Goal: Task Accomplishment & Management: Complete application form

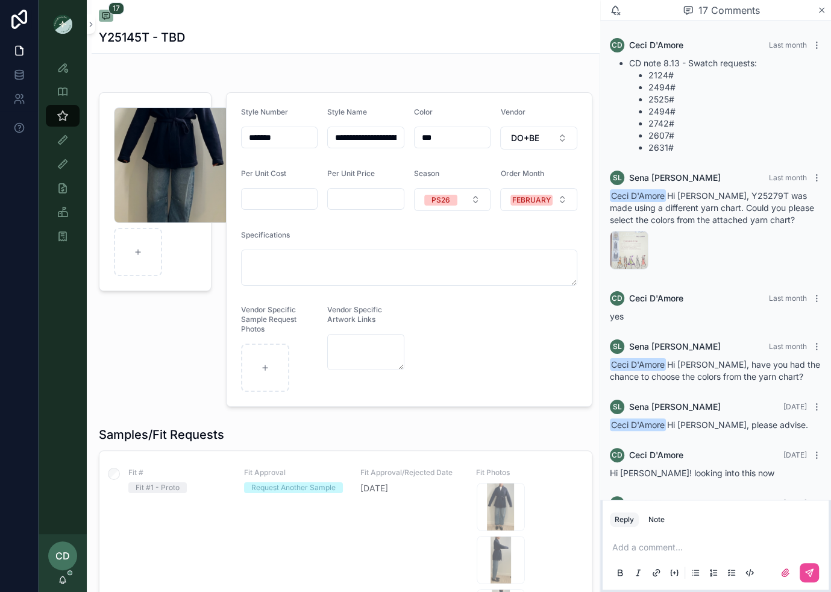
scroll to position [918, 0]
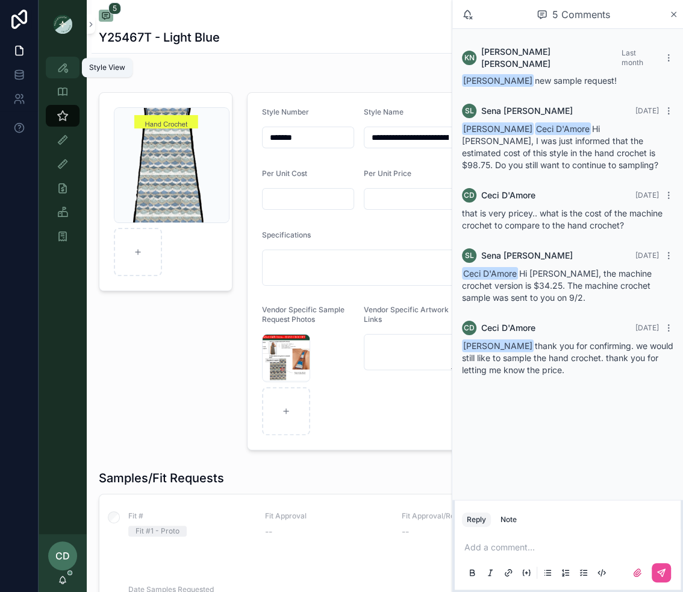
click at [70, 70] on div "Style View" at bounding box center [62, 67] width 19 height 19
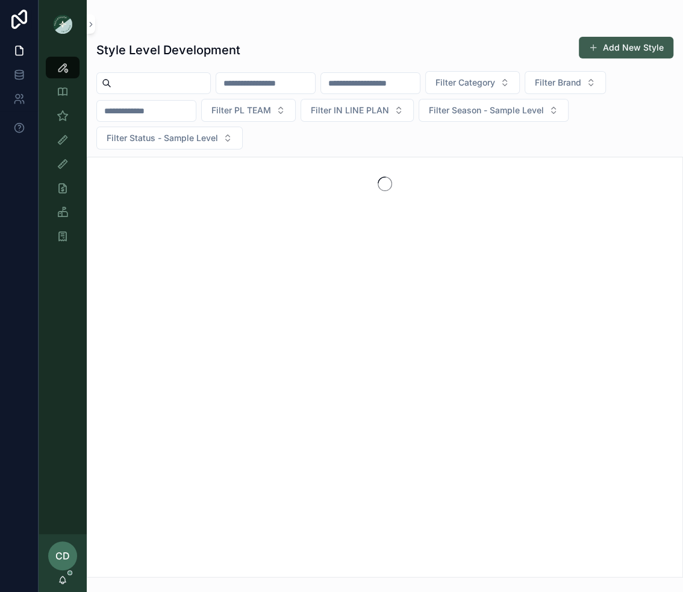
click at [604, 48] on button "Add New Style" at bounding box center [626, 48] width 95 height 22
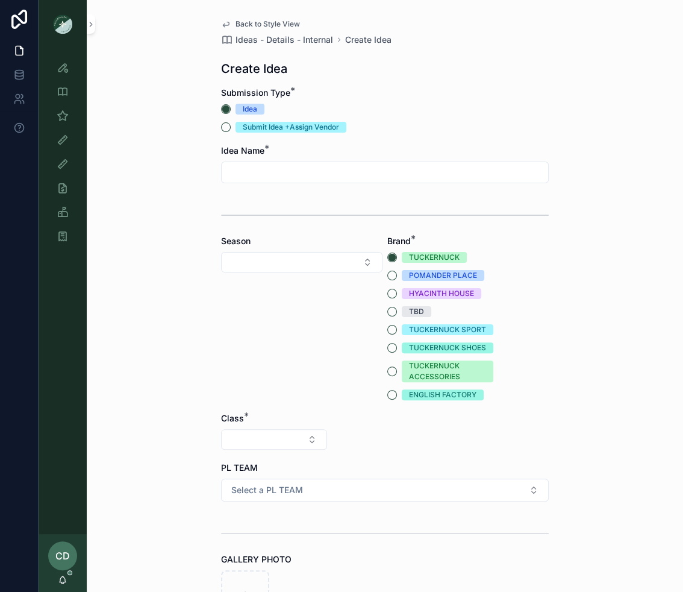
click at [352, 169] on input "scrollable content" at bounding box center [385, 172] width 327 height 17
type input "**********"
click at [312, 254] on button "Select Button" at bounding box center [301, 262] width 161 height 20
click at [269, 406] on div "PS26" at bounding box center [301, 405] width 155 height 19
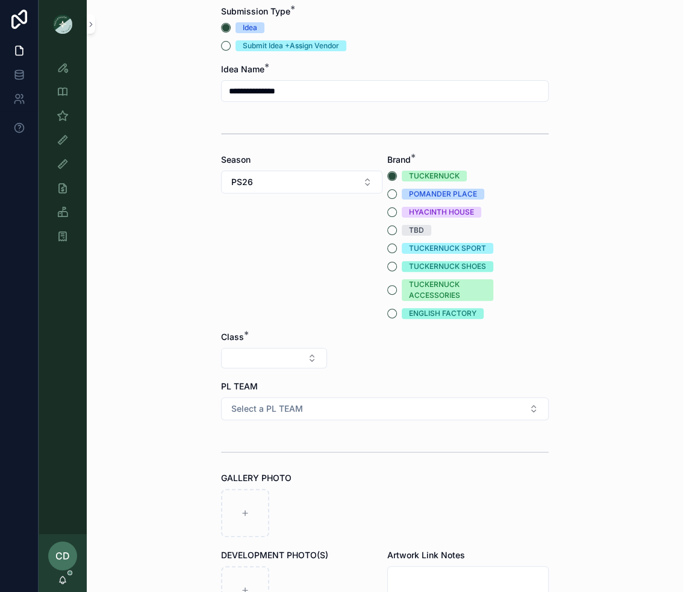
scroll to position [93, 0]
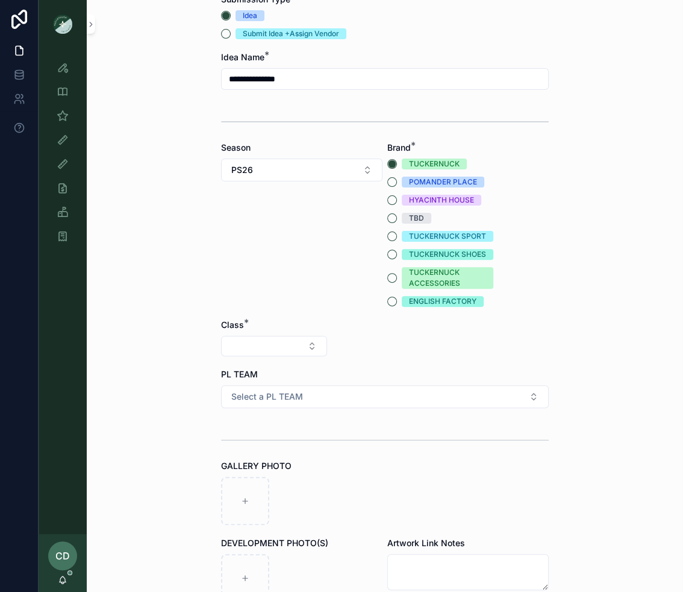
click at [291, 346] on button "Select Button" at bounding box center [274, 346] width 106 height 20
click at [263, 451] on div "Clothing" at bounding box center [274, 450] width 145 height 19
click at [357, 347] on button "Select Button" at bounding box center [385, 346] width 106 height 20
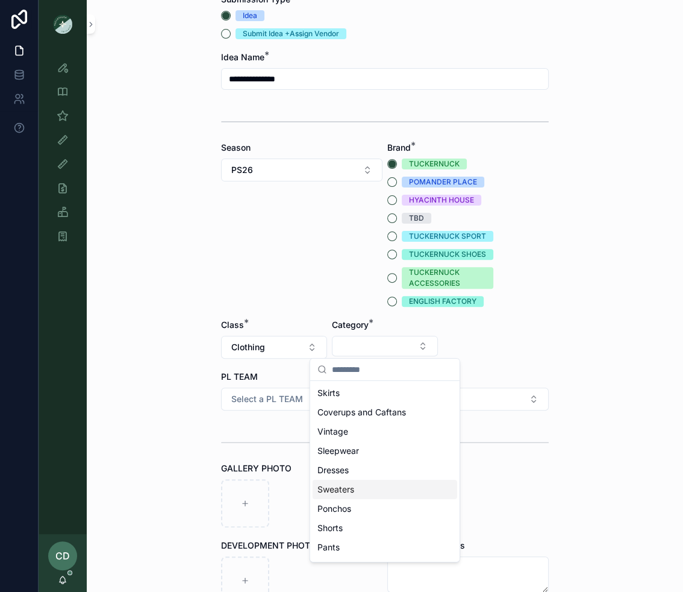
click at [344, 497] on div "Sweaters" at bounding box center [385, 489] width 145 height 19
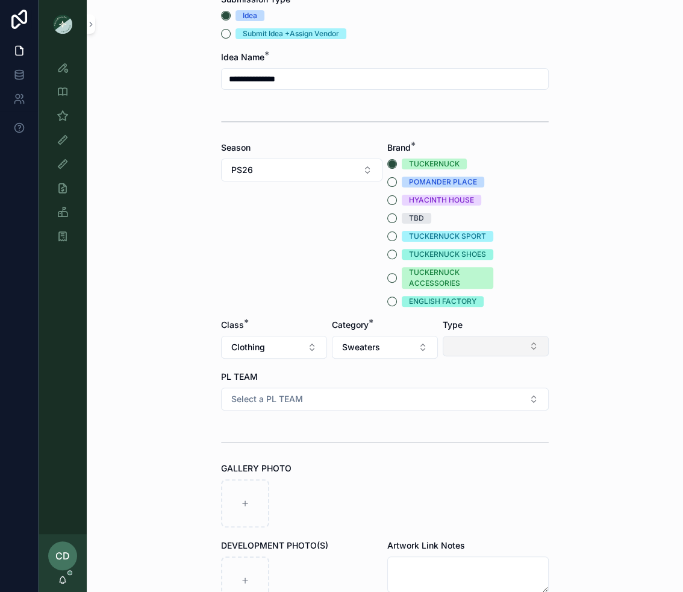
click at [460, 352] on button "Select Button" at bounding box center [496, 346] width 106 height 20
click at [392, 356] on button "Sweaters" at bounding box center [385, 347] width 106 height 23
click at [443, 345] on button "Select Button" at bounding box center [496, 346] width 106 height 20
click at [453, 399] on div "Cardigans" at bounding box center [496, 392] width 145 height 19
click at [398, 398] on button "Select a PL TEAM" at bounding box center [385, 398] width 328 height 23
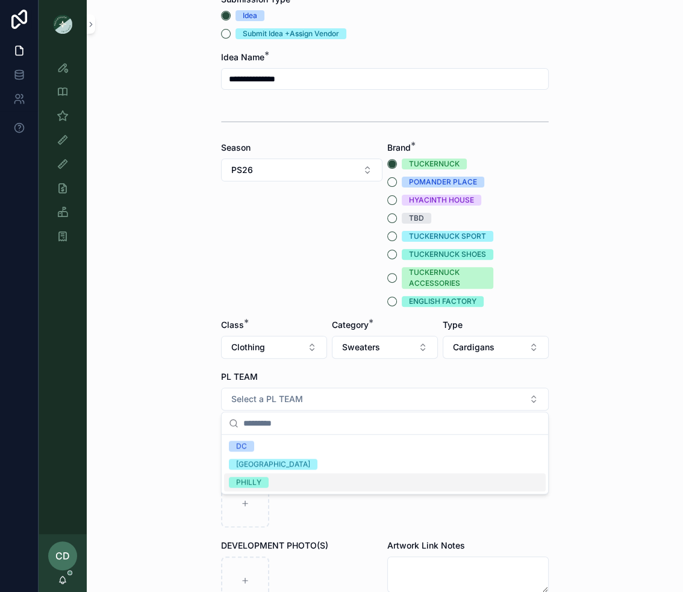
click at [284, 489] on div "PHILLY" at bounding box center [385, 482] width 322 height 18
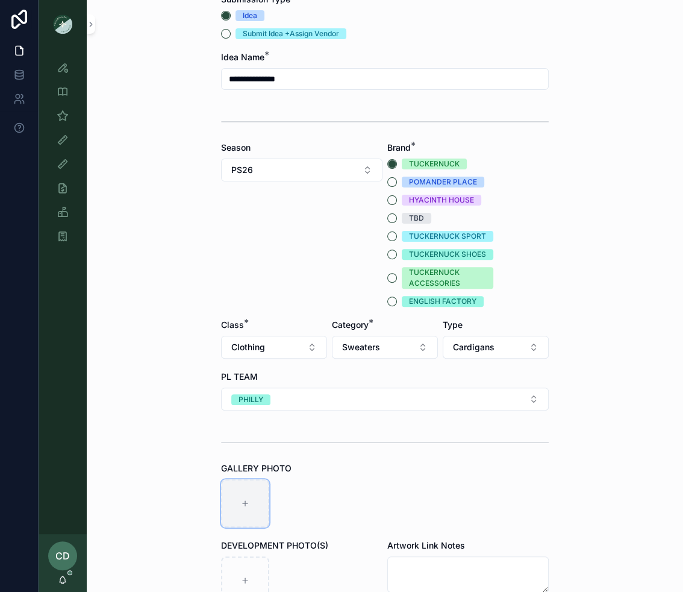
click at [258, 492] on div "scrollable content" at bounding box center [245, 503] width 48 height 48
type input "**********"
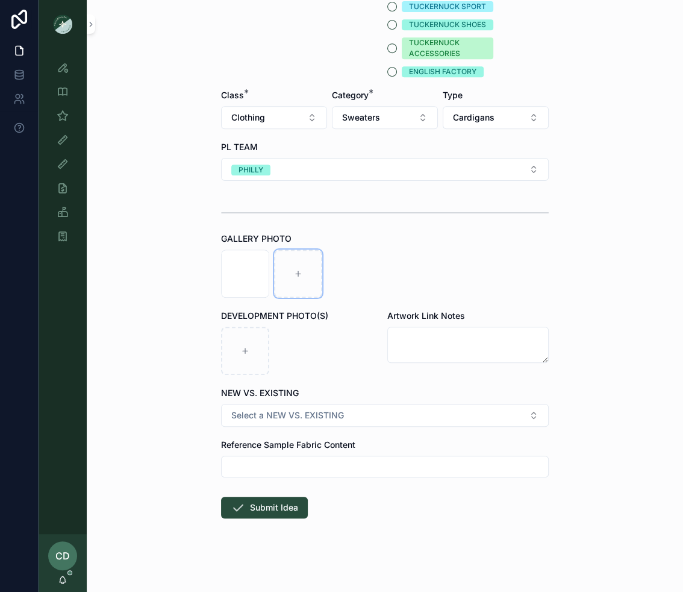
scroll to position [324, 0]
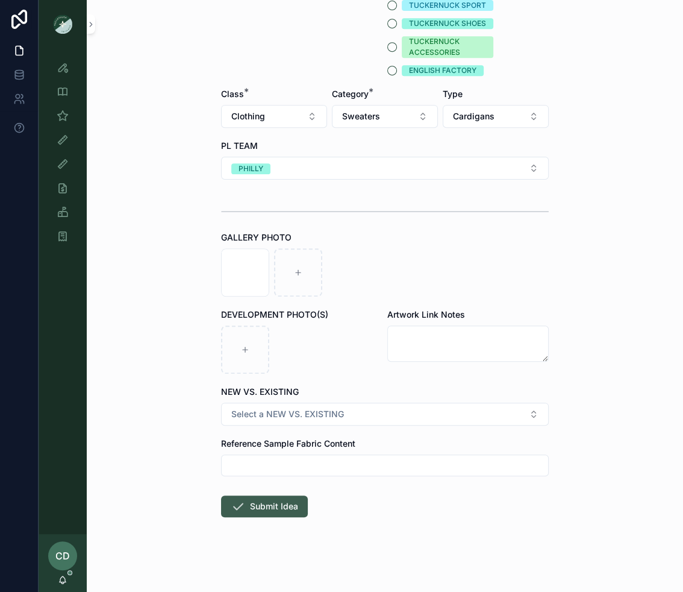
click at [307, 501] on button "Submit Idea" at bounding box center [264, 506] width 87 height 22
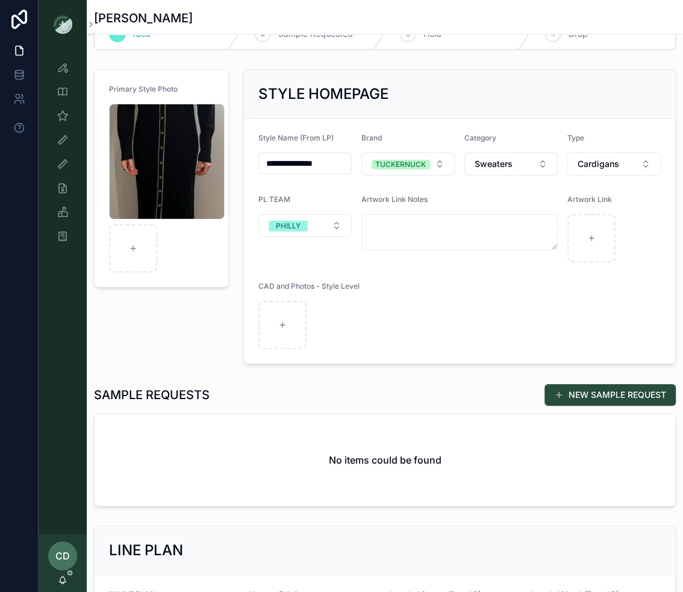
scroll to position [67, 0]
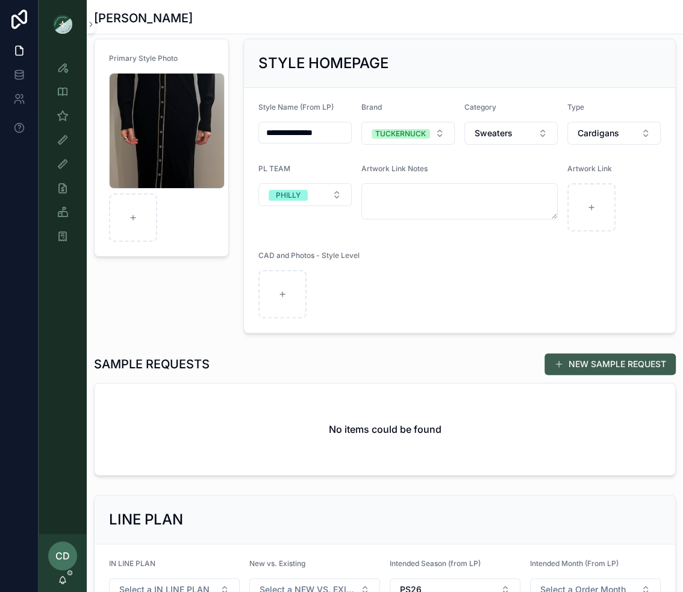
click at [582, 371] on button "NEW SAMPLE REQUEST" at bounding box center [610, 364] width 131 height 22
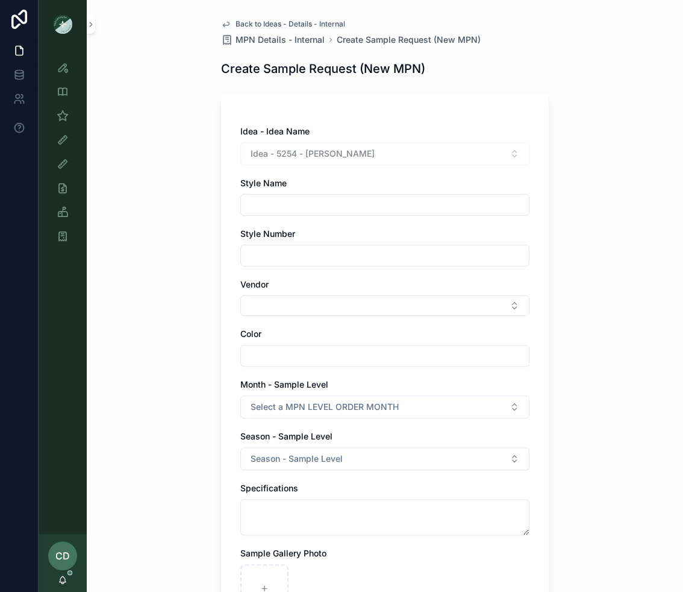
drag, startPoint x: 389, startPoint y: 151, endPoint x: 307, endPoint y: 158, distance: 82.3
click at [307, 158] on div "Idea - 5254 - [PERSON_NAME]" at bounding box center [384, 153] width 289 height 23
click at [307, 157] on div "Idea - 5254 - [PERSON_NAME]" at bounding box center [384, 153] width 289 height 23
drag, startPoint x: 305, startPoint y: 154, endPoint x: 367, endPoint y: 157, distance: 62.1
click at [367, 156] on div "Idea - 5254 - [PERSON_NAME]" at bounding box center [384, 153] width 289 height 23
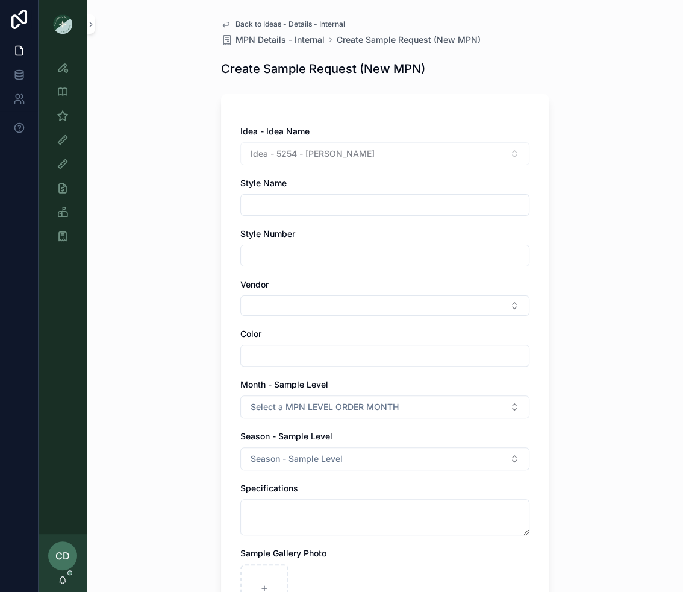
click at [367, 157] on div "Idea - 5254 - [PERSON_NAME]" at bounding box center [384, 153] width 289 height 23
drag, startPoint x: 369, startPoint y: 157, endPoint x: 306, endPoint y: 157, distance: 63.3
click at [306, 157] on div "Idea - 5254 - [PERSON_NAME]" at bounding box center [384, 153] width 289 height 23
copy span "[PERSON_NAME]"
click at [276, 209] on input "scrollable content" at bounding box center [385, 204] width 288 height 17
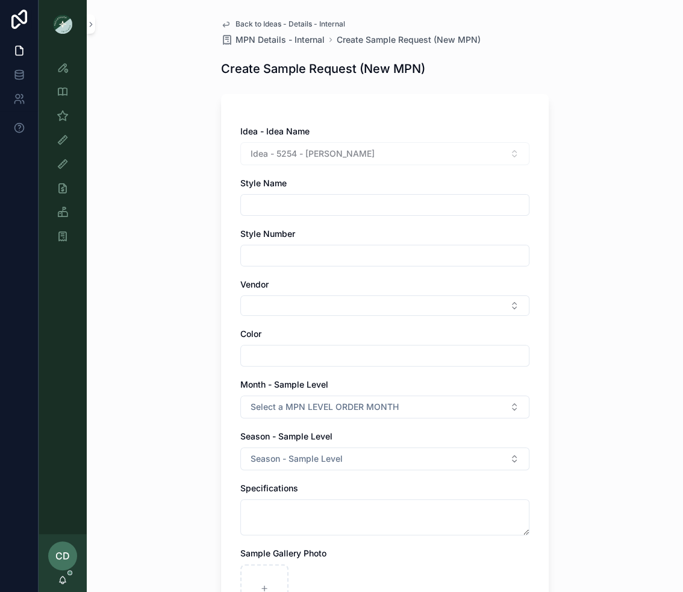
paste input "**********"
type input "**********"
click at [570, 181] on div "**********" at bounding box center [385, 296] width 596 height 592
click at [296, 251] on input "scrollable content" at bounding box center [385, 255] width 288 height 17
click at [299, 264] on div "scrollable content" at bounding box center [384, 256] width 289 height 22
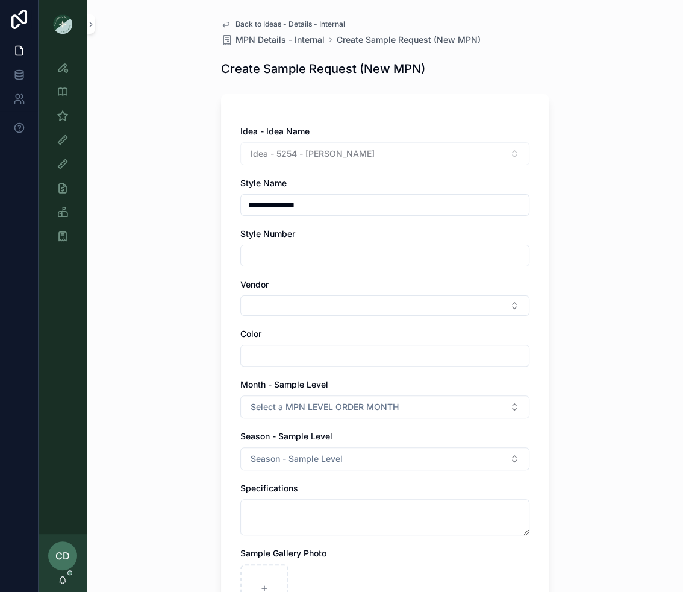
click at [299, 246] on div "scrollable content" at bounding box center [384, 256] width 289 height 22
click at [290, 262] on input "scrollable content" at bounding box center [385, 255] width 288 height 17
type input "*******"
click at [291, 304] on button "Select Button" at bounding box center [384, 305] width 289 height 20
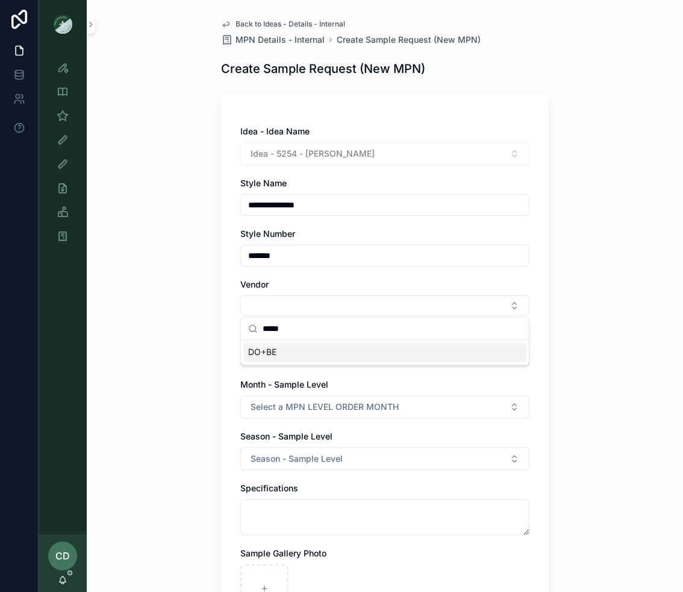
type input "*****"
click at [277, 352] on div "DO+BE" at bounding box center [384, 351] width 283 height 19
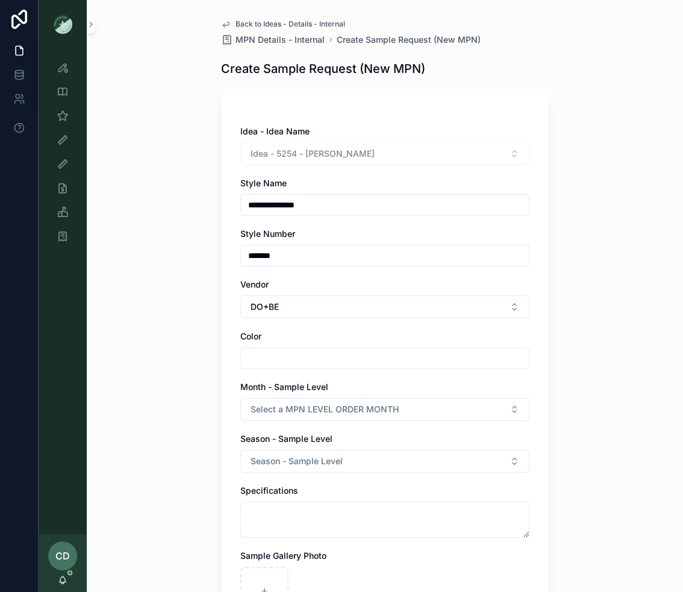
click at [267, 351] on input "scrollable content" at bounding box center [385, 357] width 288 height 17
type input "*"
type input "*********"
click at [202, 369] on div "**********" at bounding box center [385, 296] width 596 height 592
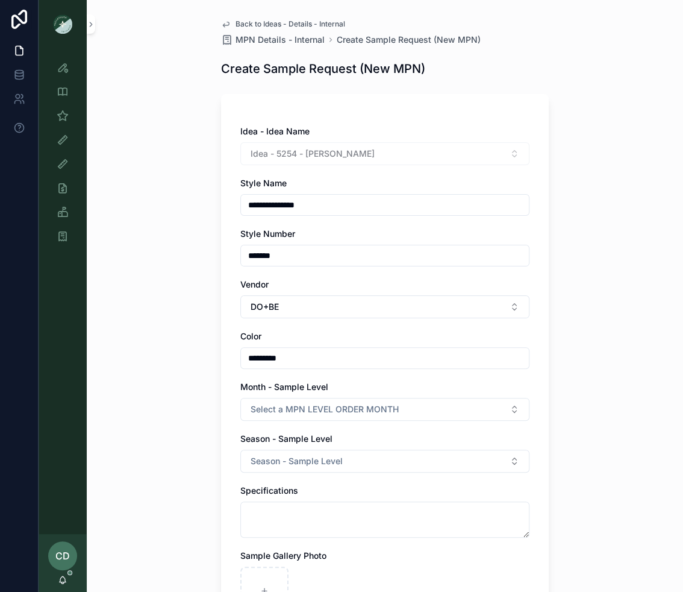
scroll to position [17, 0]
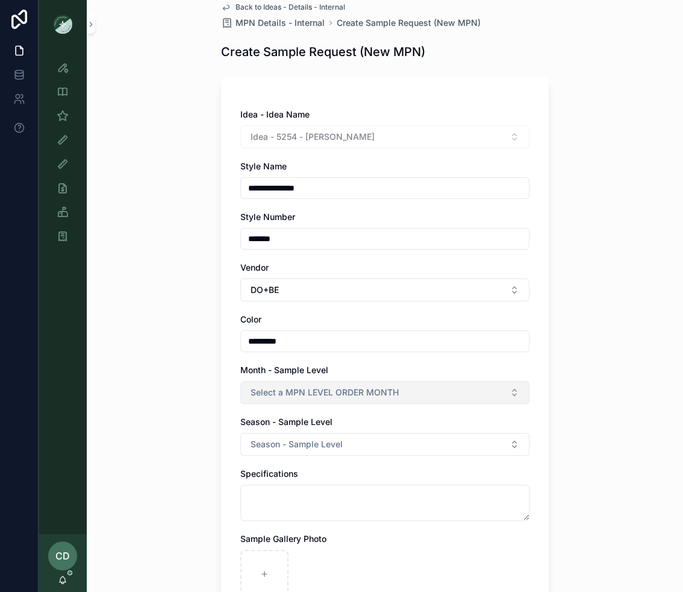
click at [248, 394] on button "Select a MPN LEVEL ORDER MONTH" at bounding box center [384, 392] width 289 height 23
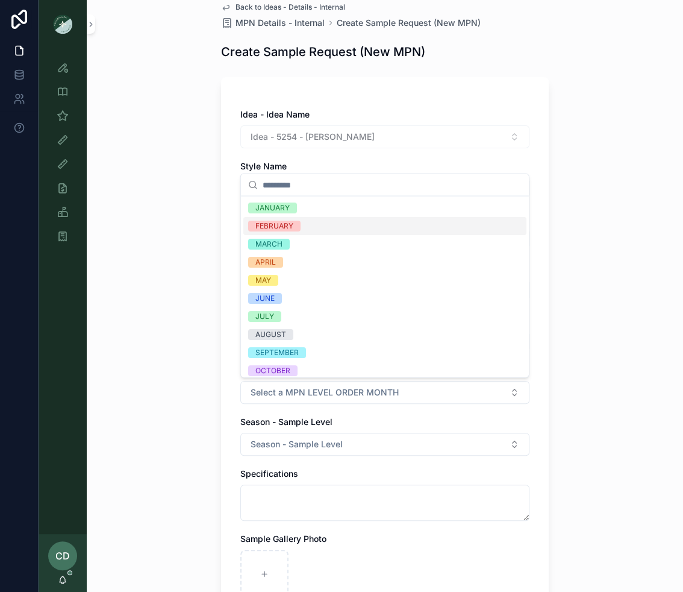
click at [307, 232] on div "JANUARY FEBRUARY MARCH APRIL MAY JUNE JULY AUGUST SEPTEMBER OCTOBER NOVEMBER DE…" at bounding box center [384, 307] width 283 height 217
click at [307, 232] on div "FEBRUARY" at bounding box center [384, 226] width 283 height 18
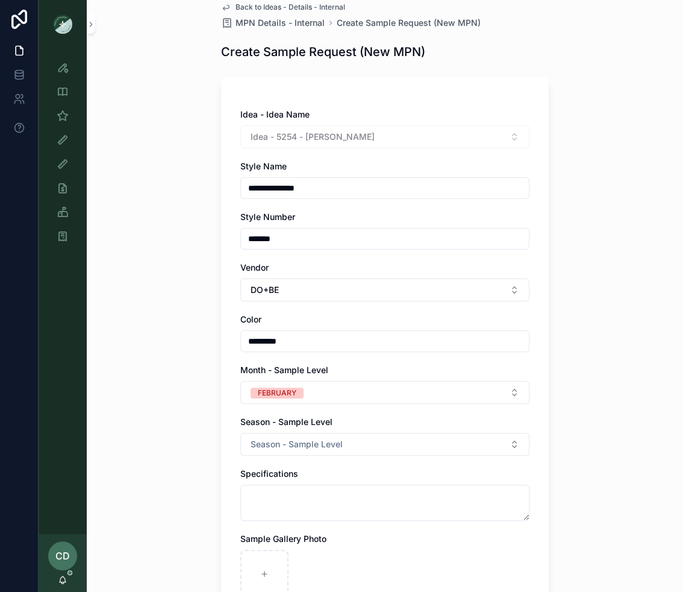
scroll to position [48, 0]
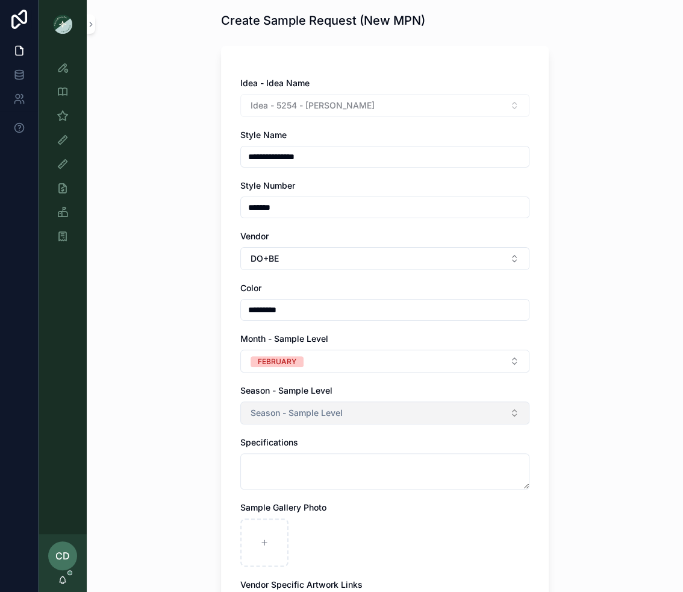
click at [277, 421] on button "Season - Sample Level" at bounding box center [384, 412] width 289 height 23
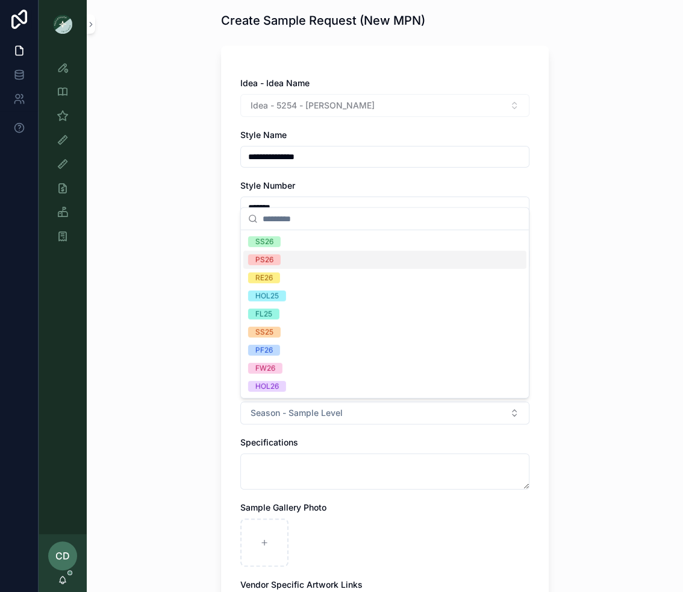
click at [313, 261] on div "PS26" at bounding box center [384, 260] width 283 height 18
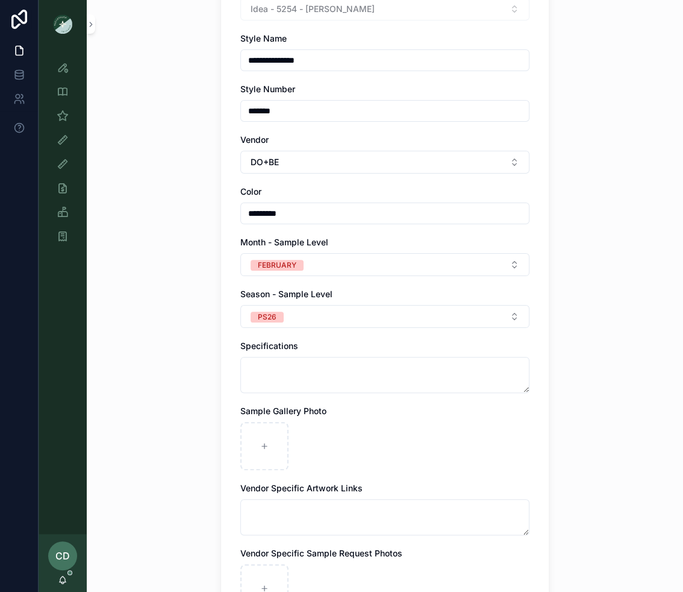
scroll to position [163, 0]
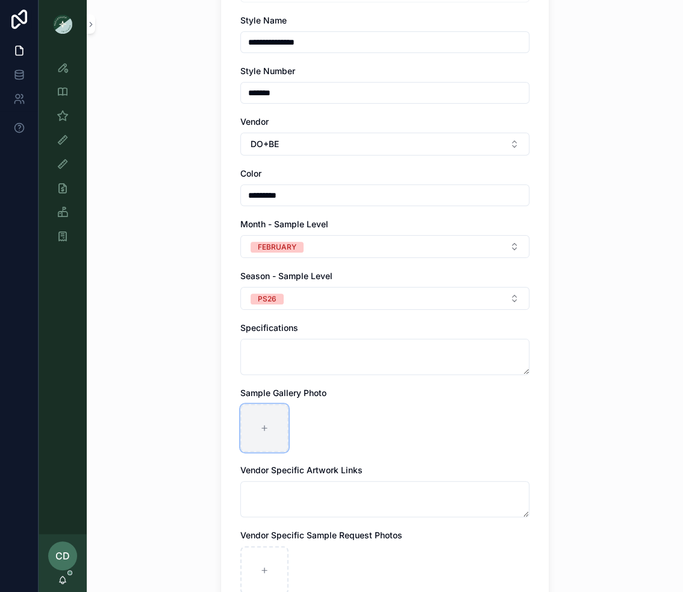
click at [274, 421] on div "scrollable content" at bounding box center [264, 428] width 48 height 48
type input "**********"
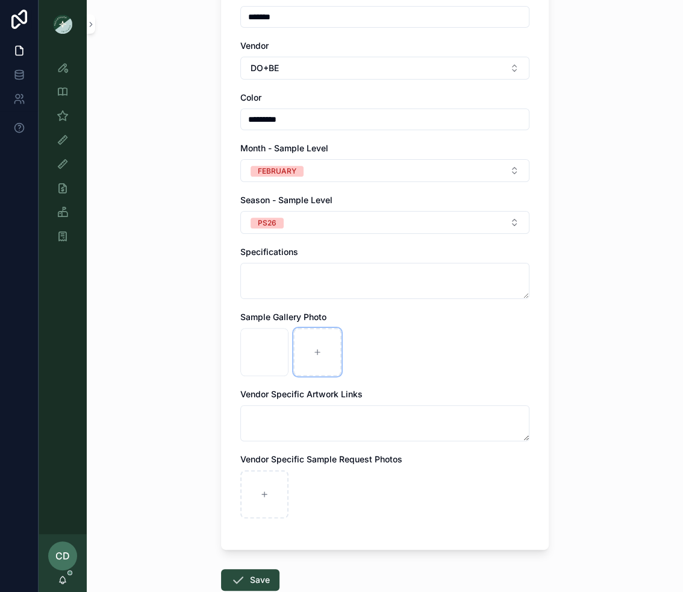
scroll to position [312, 0]
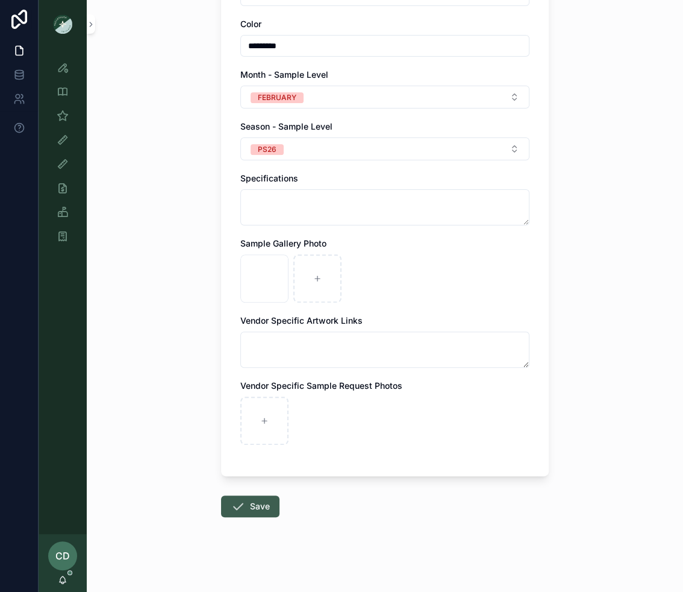
click at [229, 511] on button "Save" at bounding box center [250, 506] width 58 height 22
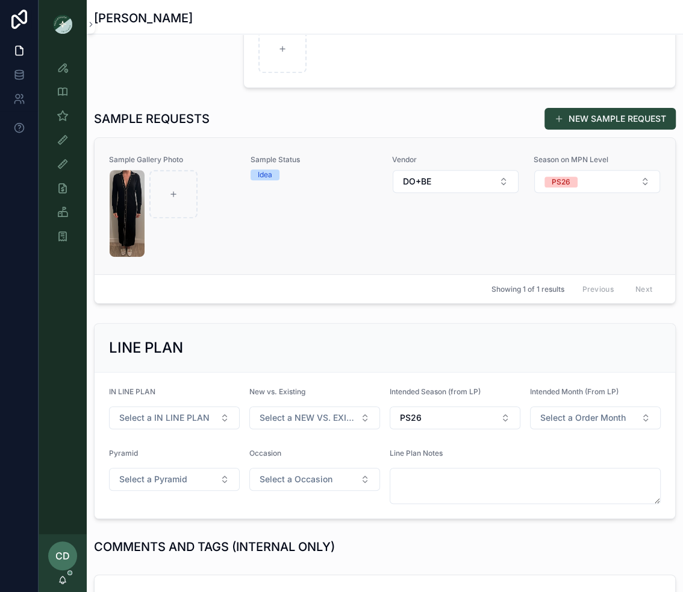
click at [334, 254] on div "Sample Status Idea" at bounding box center [314, 206] width 127 height 102
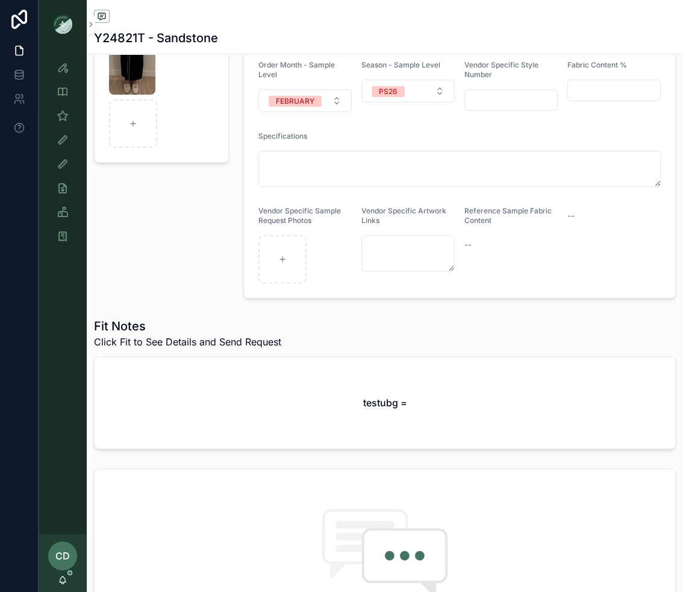
scroll to position [197, 0]
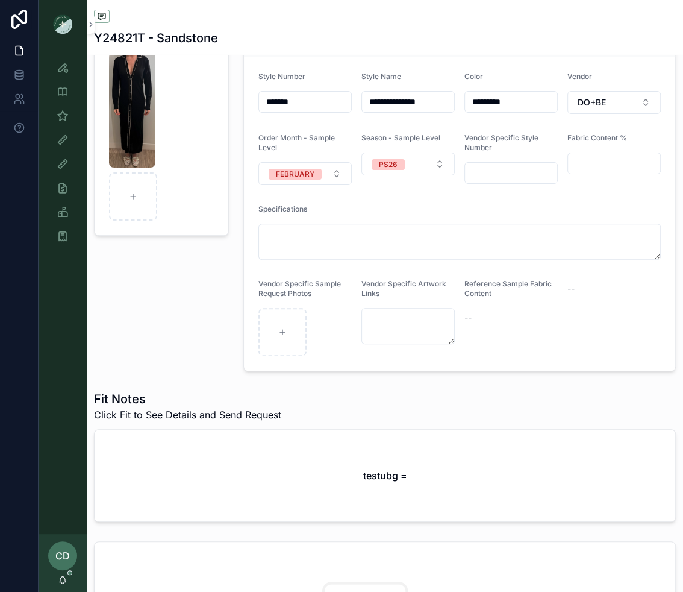
scroll to position [175, 0]
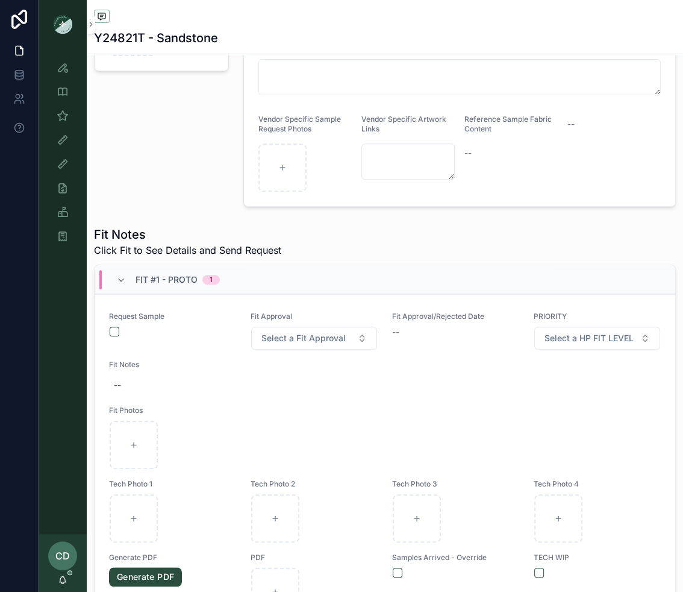
scroll to position [344, 0]
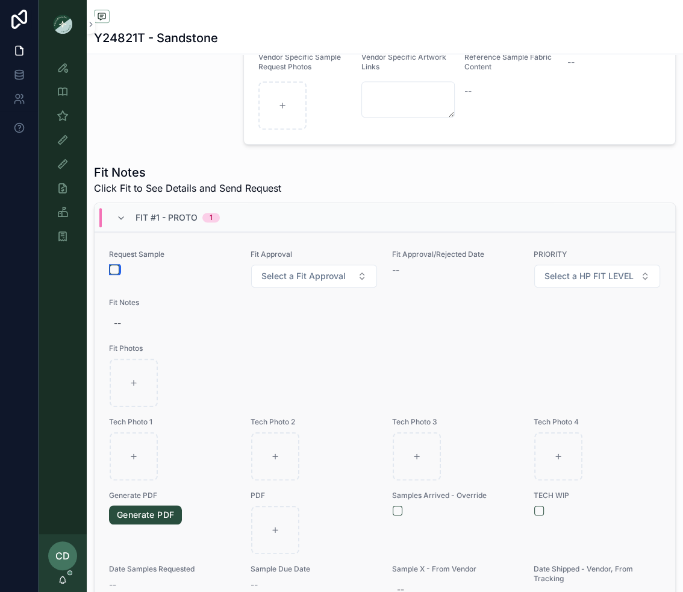
click at [111, 269] on button "scrollable content" at bounding box center [115, 269] width 10 height 10
click at [230, 336] on div "Request Sample Fit Approval Select a Fit Approval Fit Approval/Rejected Date --…" at bounding box center [385, 424] width 552 height 351
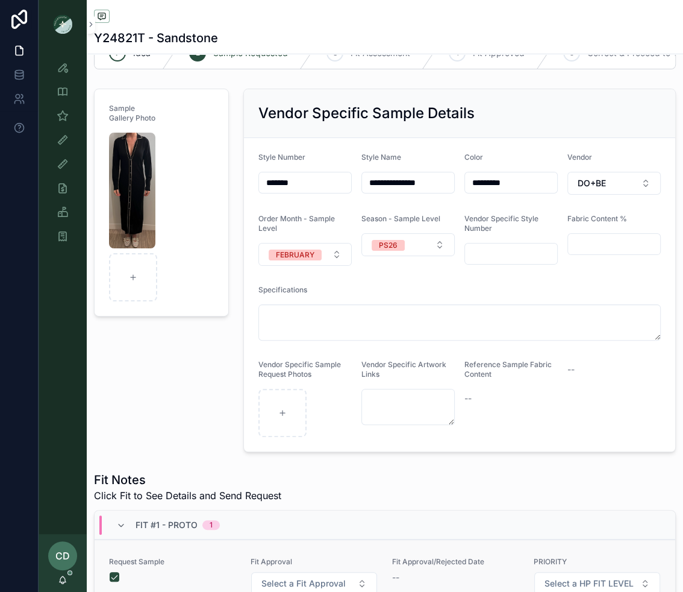
scroll to position [0, 0]
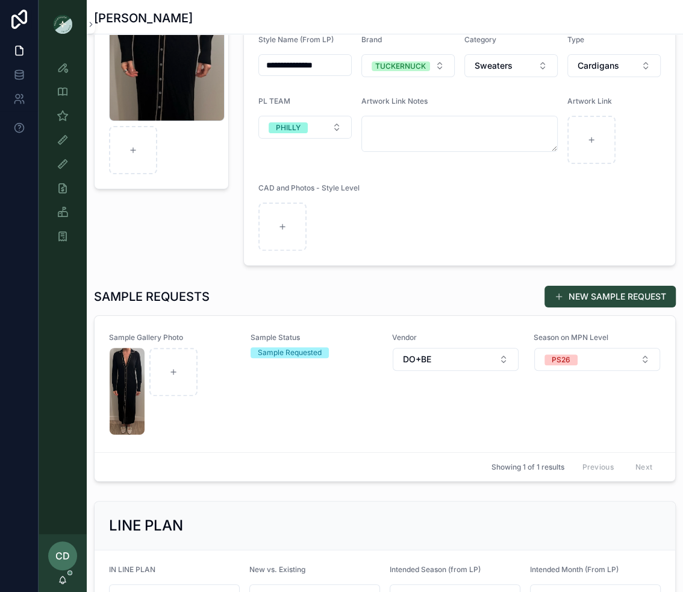
scroll to position [143, 0]
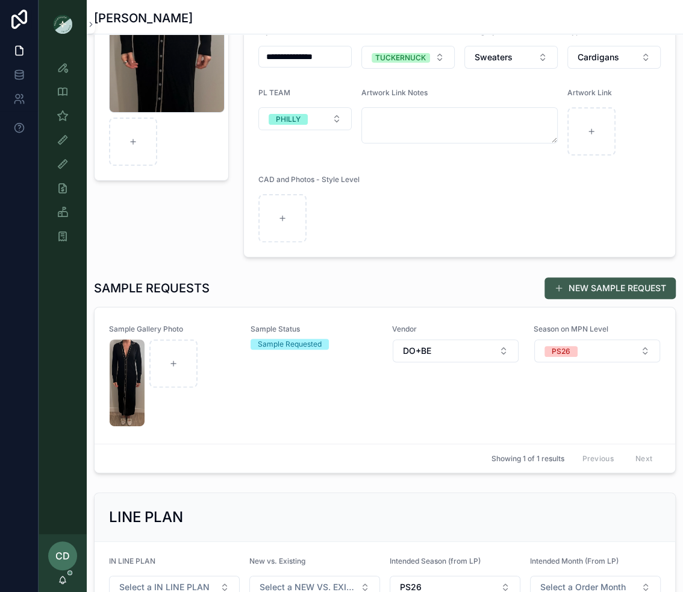
click at [564, 294] on button "NEW SAMPLE REQUEST" at bounding box center [610, 288] width 131 height 22
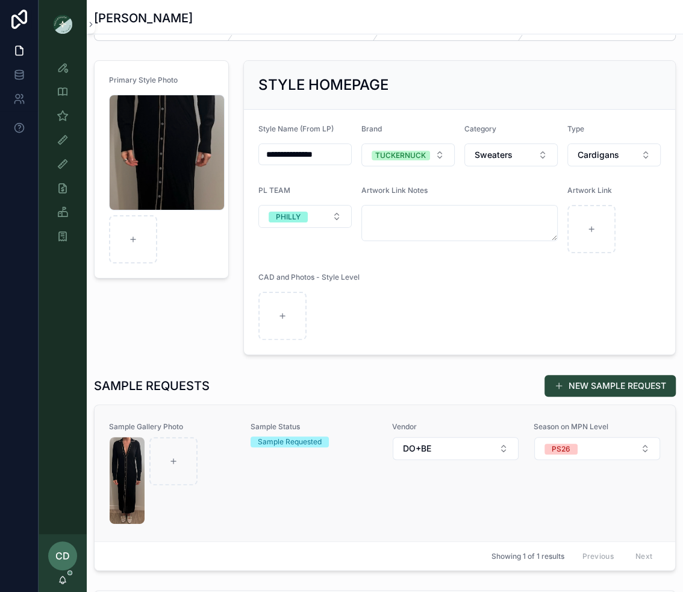
scroll to position [50, 0]
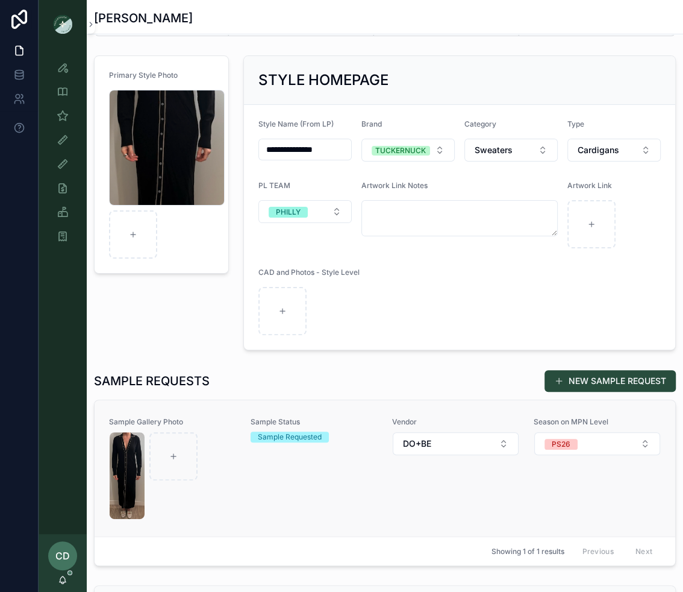
click at [286, 468] on div "Sample Status Sample Requested" at bounding box center [314, 468] width 127 height 102
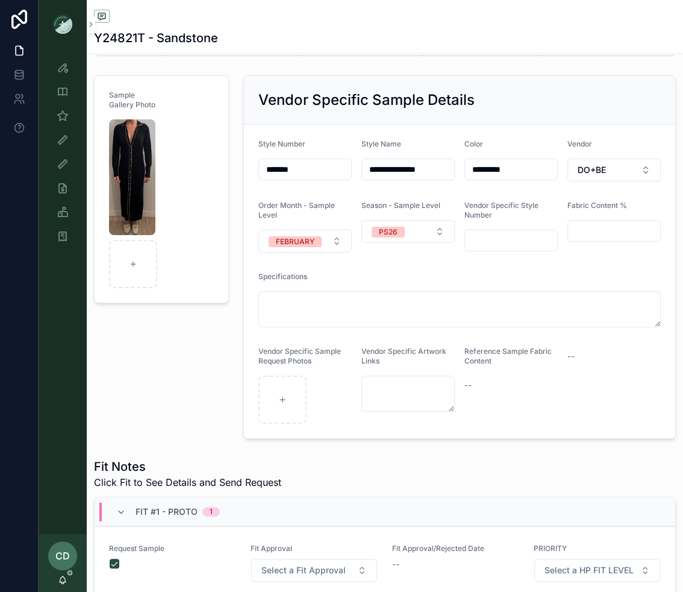
drag, startPoint x: 307, startPoint y: 165, endPoint x: 222, endPoint y: 165, distance: 84.9
click at [227, 379] on div "Sample Gallery Photo" at bounding box center [161, 256] width 149 height 373
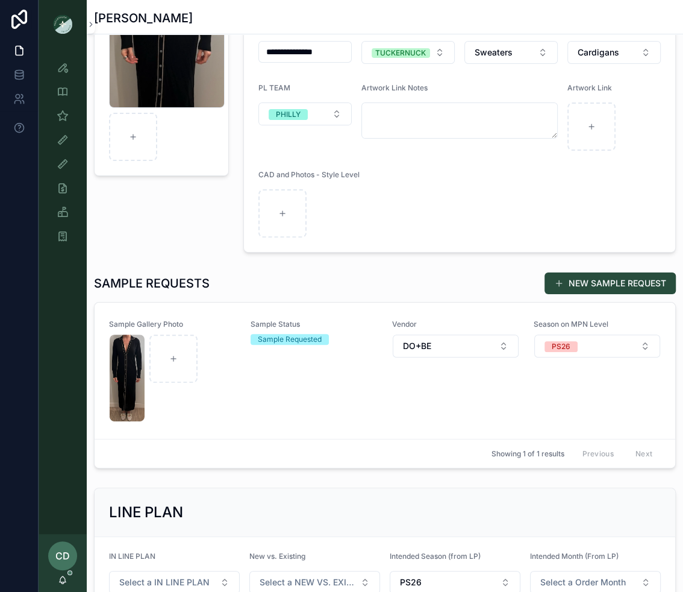
scroll to position [192, 0]
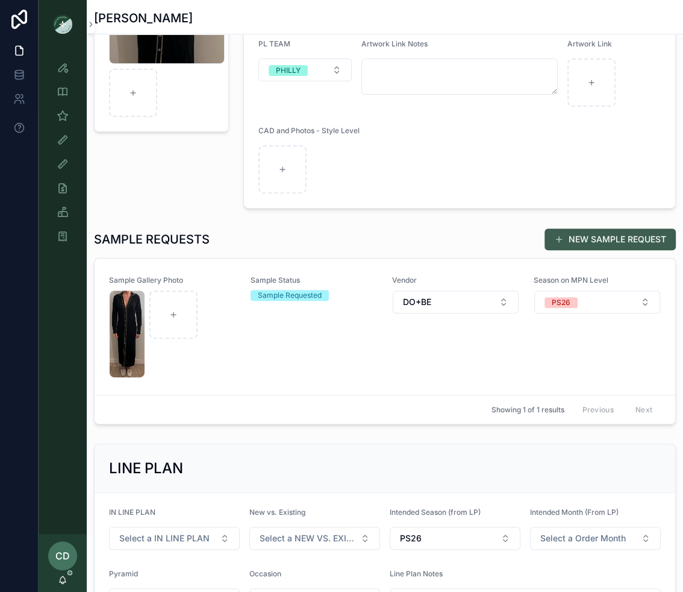
click at [572, 231] on button "NEW SAMPLE REQUEST" at bounding box center [610, 239] width 131 height 22
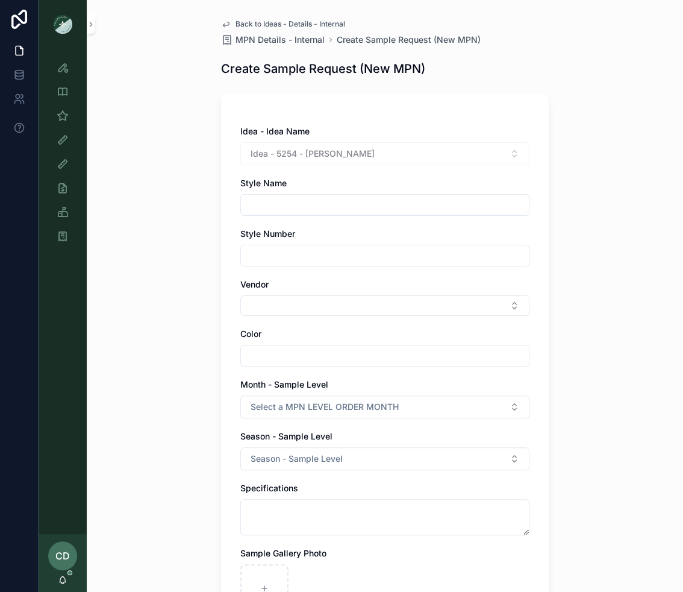
click at [296, 245] on div "scrollable content" at bounding box center [384, 256] width 289 height 22
click at [294, 248] on input "scrollable content" at bounding box center [385, 255] width 288 height 17
paste input "*******"
type input "*******"
drag, startPoint x: 402, startPoint y: 148, endPoint x: 307, endPoint y: 154, distance: 95.3
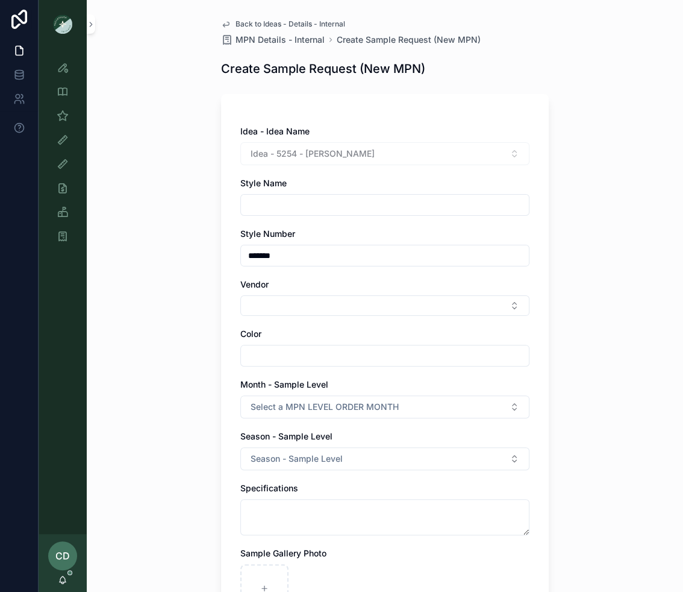
click at [307, 154] on div "Idea - 5254 - [PERSON_NAME]" at bounding box center [384, 153] width 289 height 23
copy span "[PERSON_NAME]"
click at [285, 204] on input "scrollable content" at bounding box center [385, 204] width 288 height 17
paste input "**********"
type input "**********"
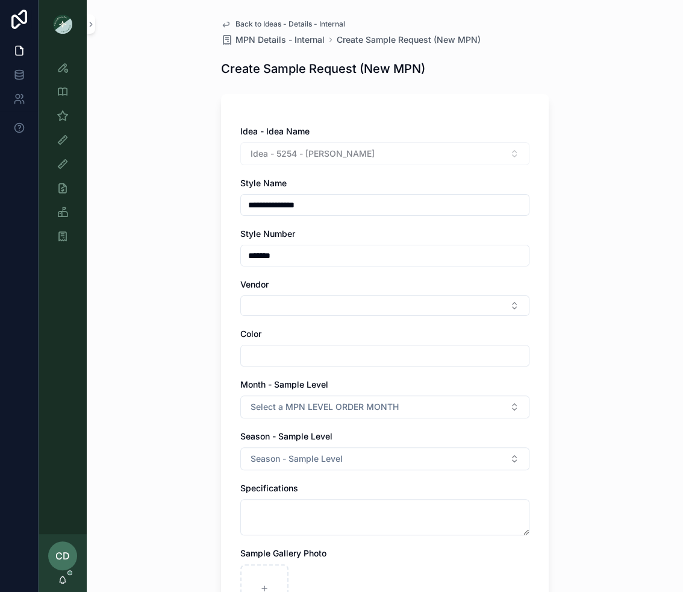
click at [201, 227] on div "**********" at bounding box center [385, 296] width 596 height 592
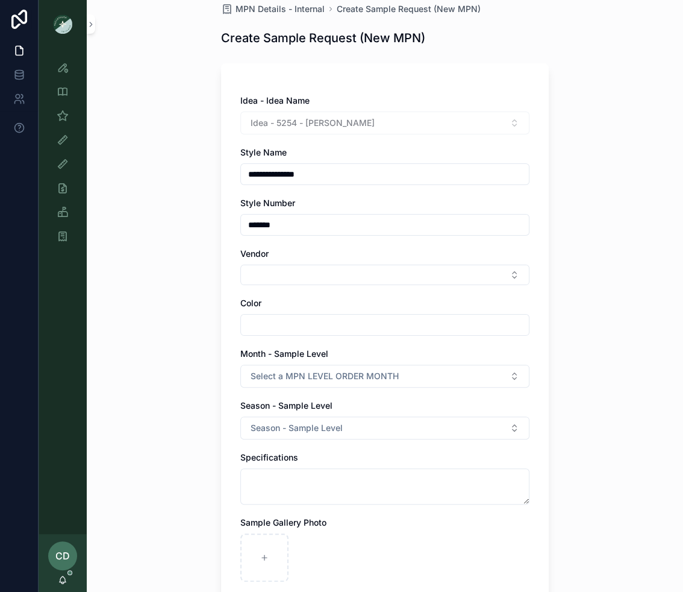
scroll to position [92, 0]
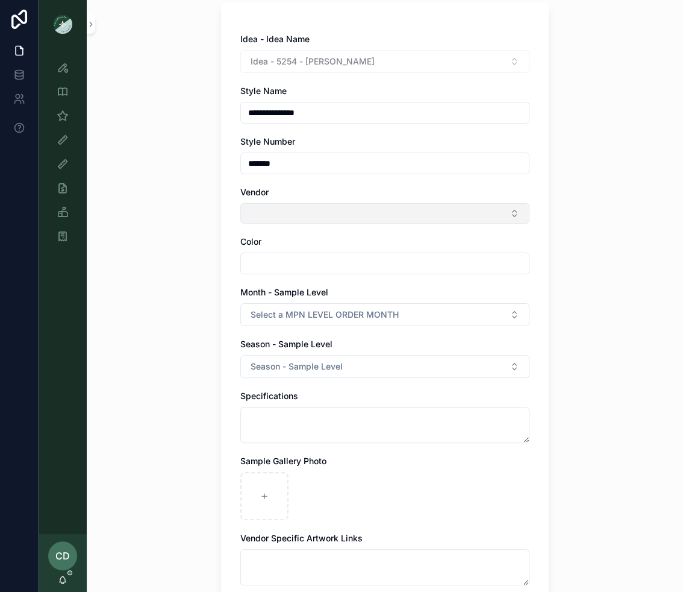
click at [268, 213] on button "Select Button" at bounding box center [384, 213] width 289 height 20
type input "*****"
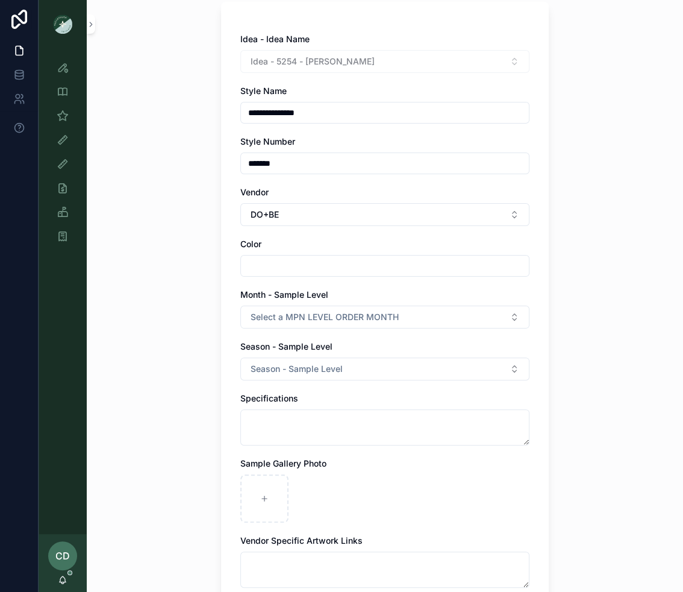
click at [277, 258] on input "scrollable content" at bounding box center [385, 265] width 288 height 17
type input "*"
type input "*****"
click at [255, 319] on span "Select a MPN LEVEL ORDER MONTH" at bounding box center [325, 317] width 148 height 12
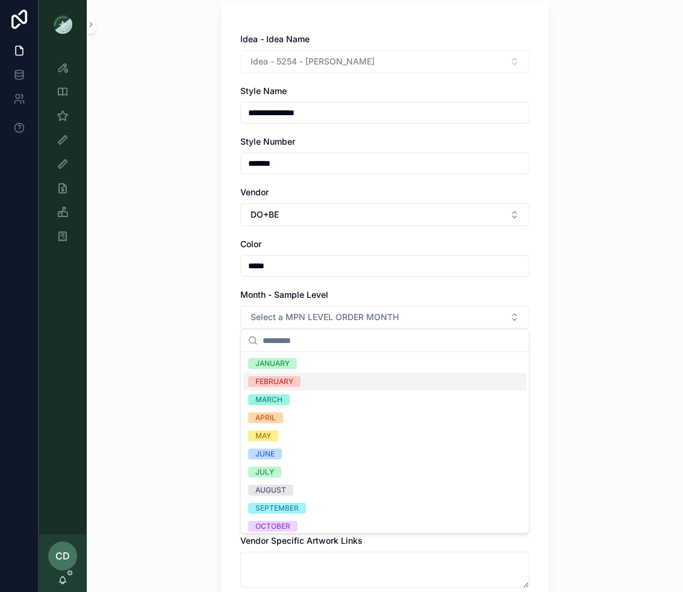
click at [281, 379] on div "FEBRUARY" at bounding box center [274, 381] width 38 height 11
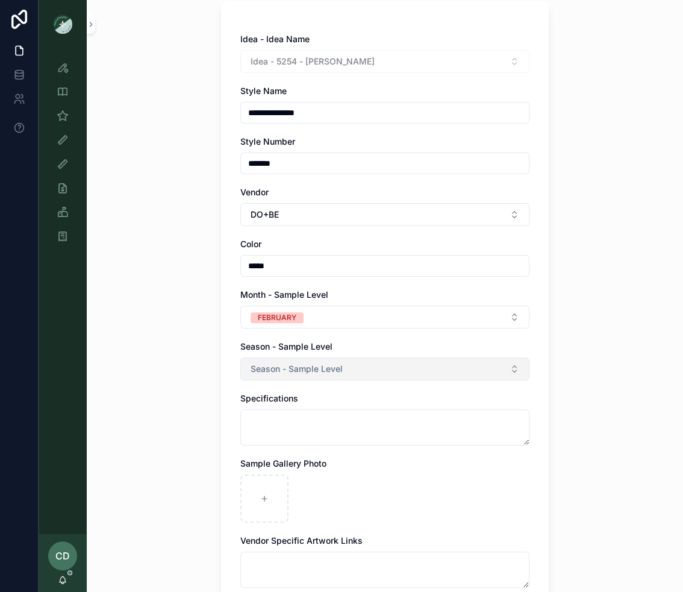
click at [295, 363] on span "Season - Sample Level" at bounding box center [297, 369] width 92 height 12
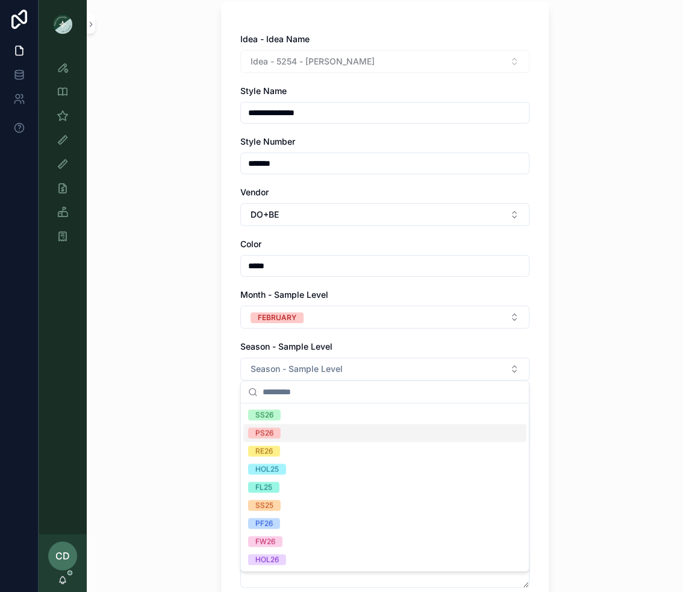
click at [276, 425] on div "PS26" at bounding box center [384, 433] width 283 height 18
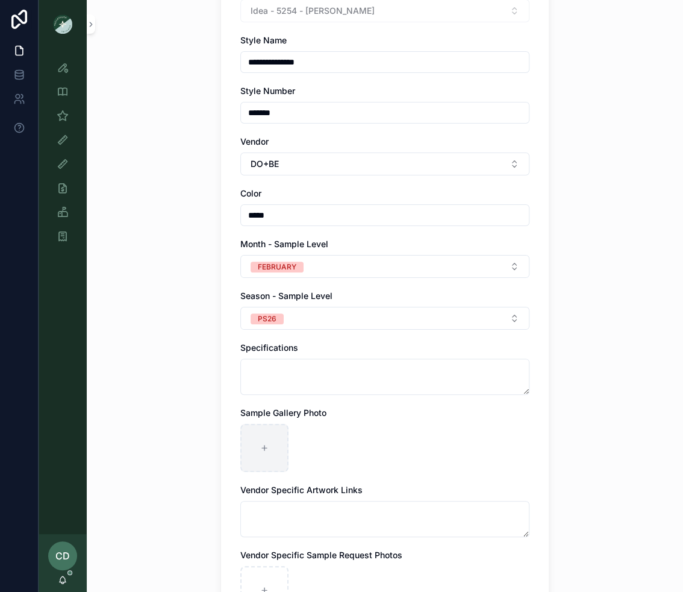
scroll to position [152, 0]
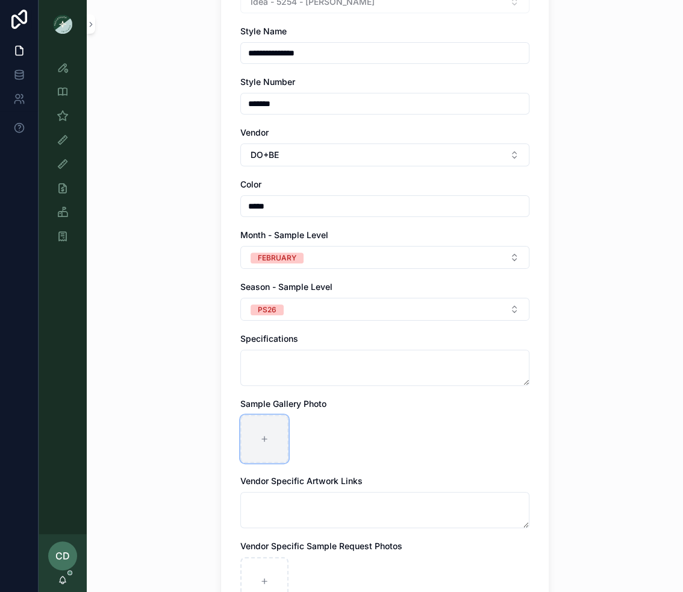
click at [268, 440] on div "scrollable content" at bounding box center [264, 438] width 48 height 48
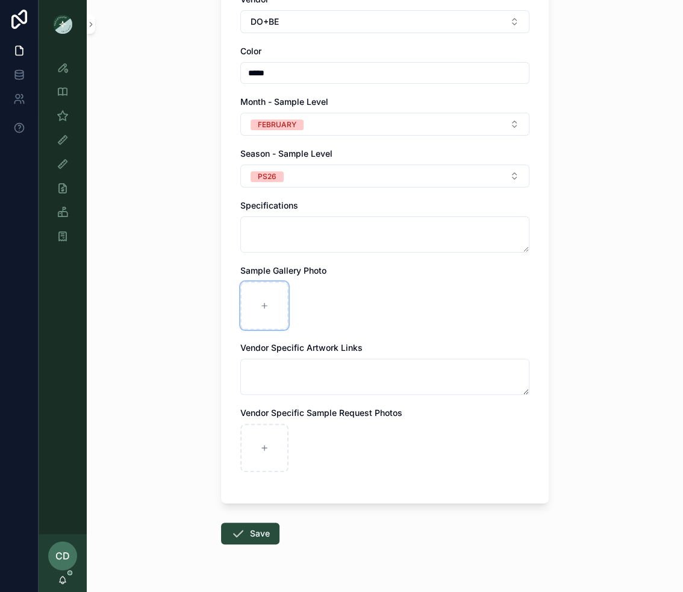
scroll to position [312, 0]
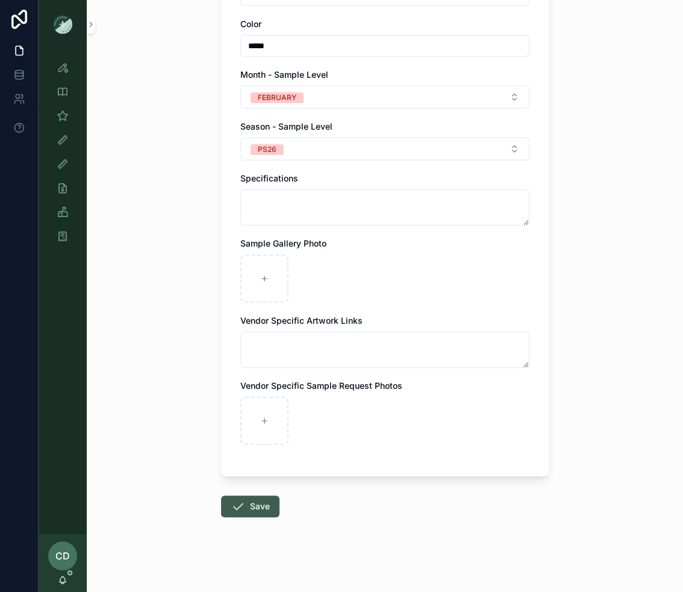
click at [261, 495] on button "Save" at bounding box center [250, 506] width 58 height 22
